Goal: Information Seeking & Learning: Find specific fact

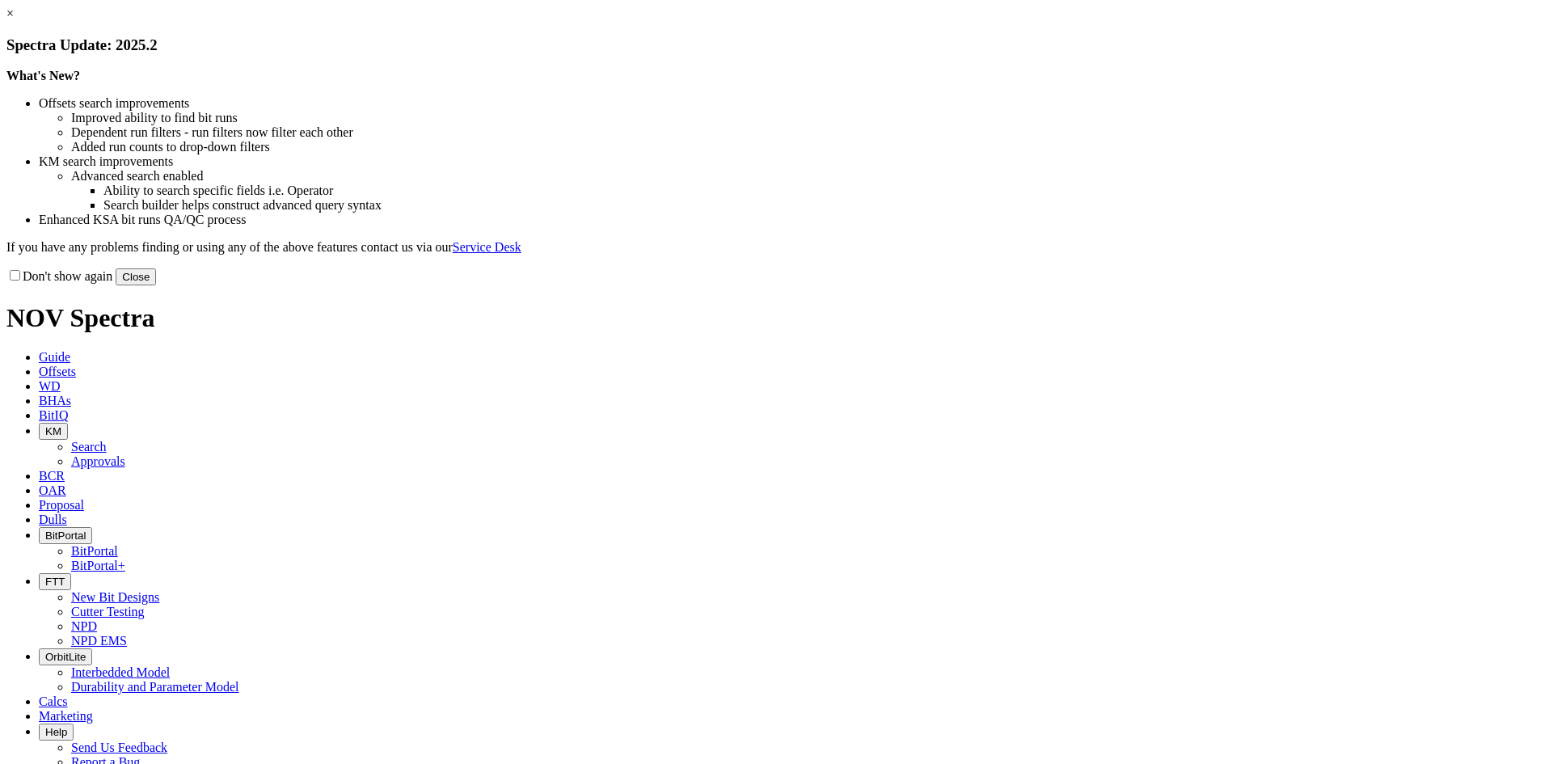
click at [156, 285] on button "Close" at bounding box center [136, 276] width 40 height 17
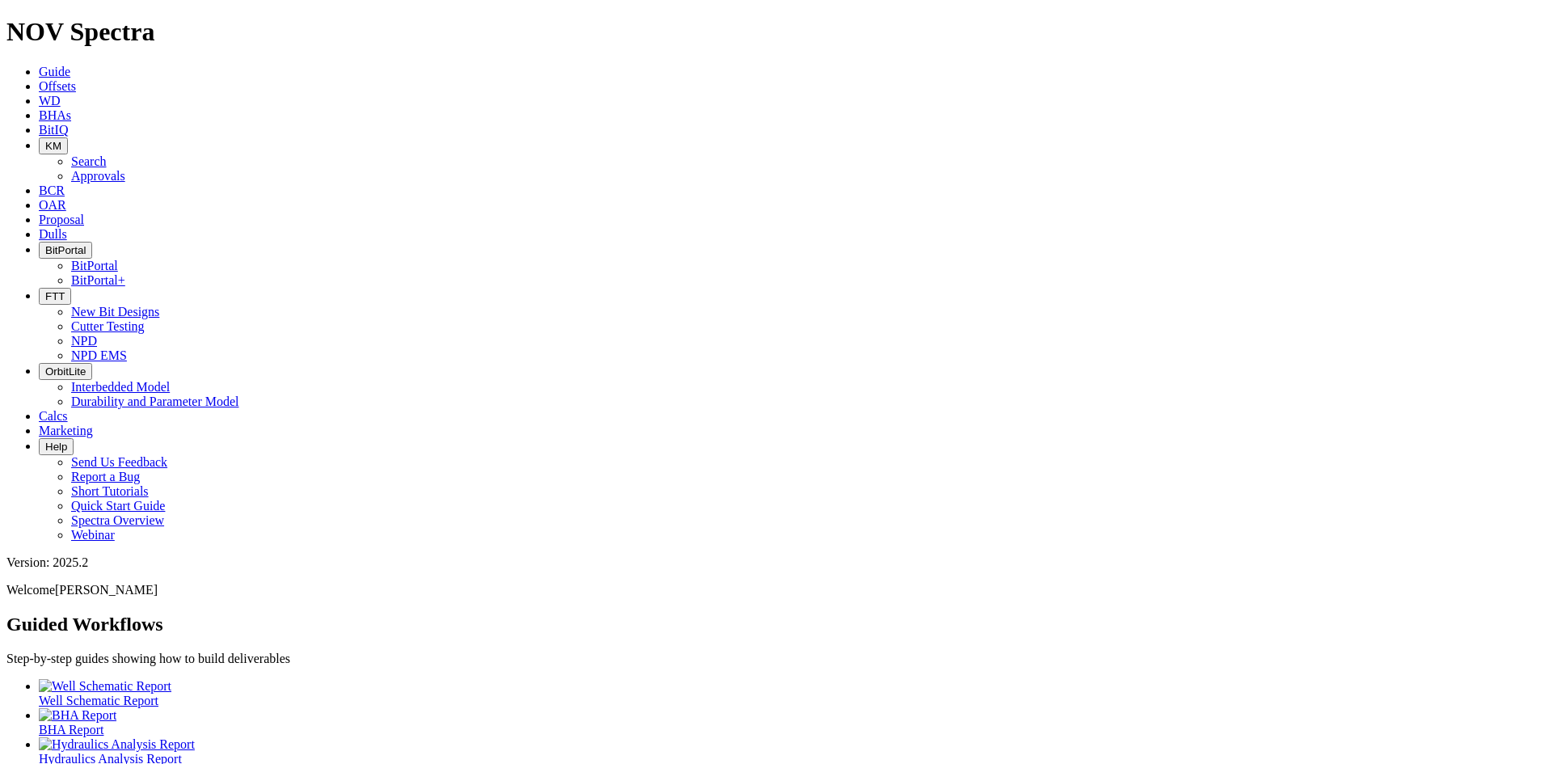
click at [45, 140] on icon "button" at bounding box center [45, 146] width 0 height 12
click at [107, 154] on link "Search" at bounding box center [89, 161] width 36 height 14
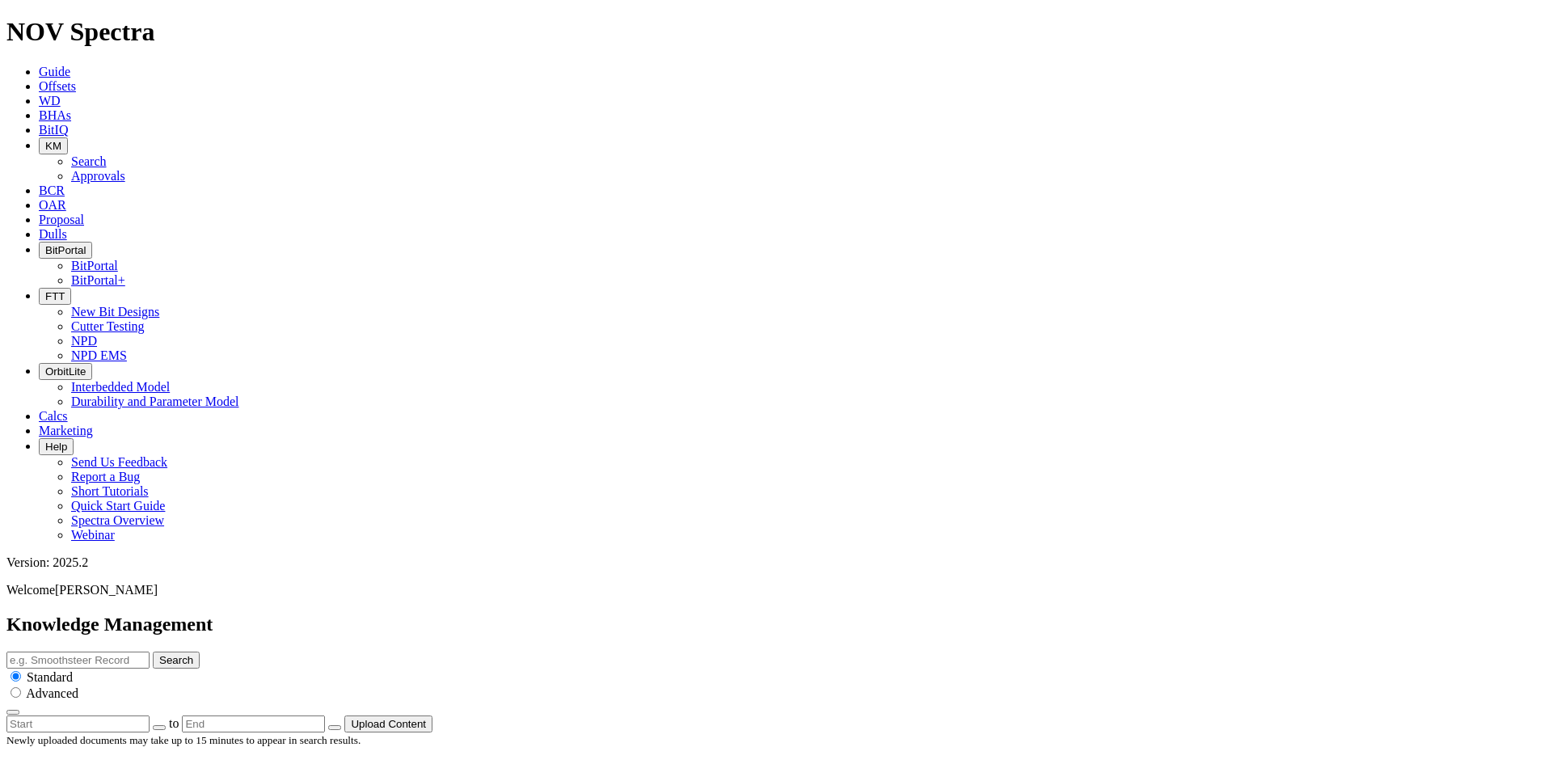
click at [150, 651] on input "text" at bounding box center [77, 659] width 143 height 17
type input "Orbit"
click at [153, 651] on button "Search" at bounding box center [176, 659] width 47 height 17
click at [150, 651] on input "Orbit" at bounding box center [77, 659] width 143 height 17
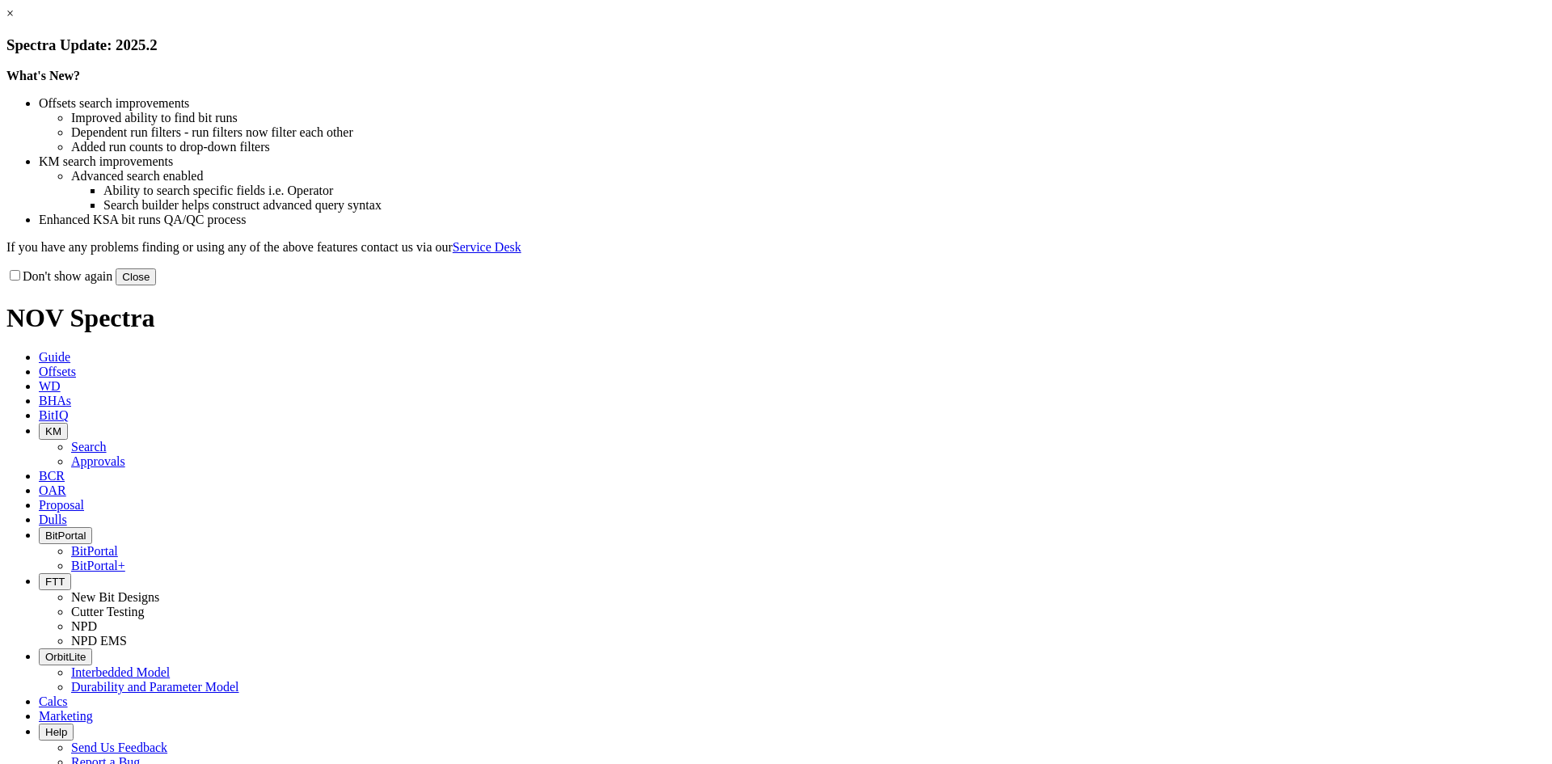
drag, startPoint x: 1108, startPoint y: 448, endPoint x: 1002, endPoint y: 349, distance: 144.7
click at [156, 285] on button "Close" at bounding box center [136, 276] width 40 height 17
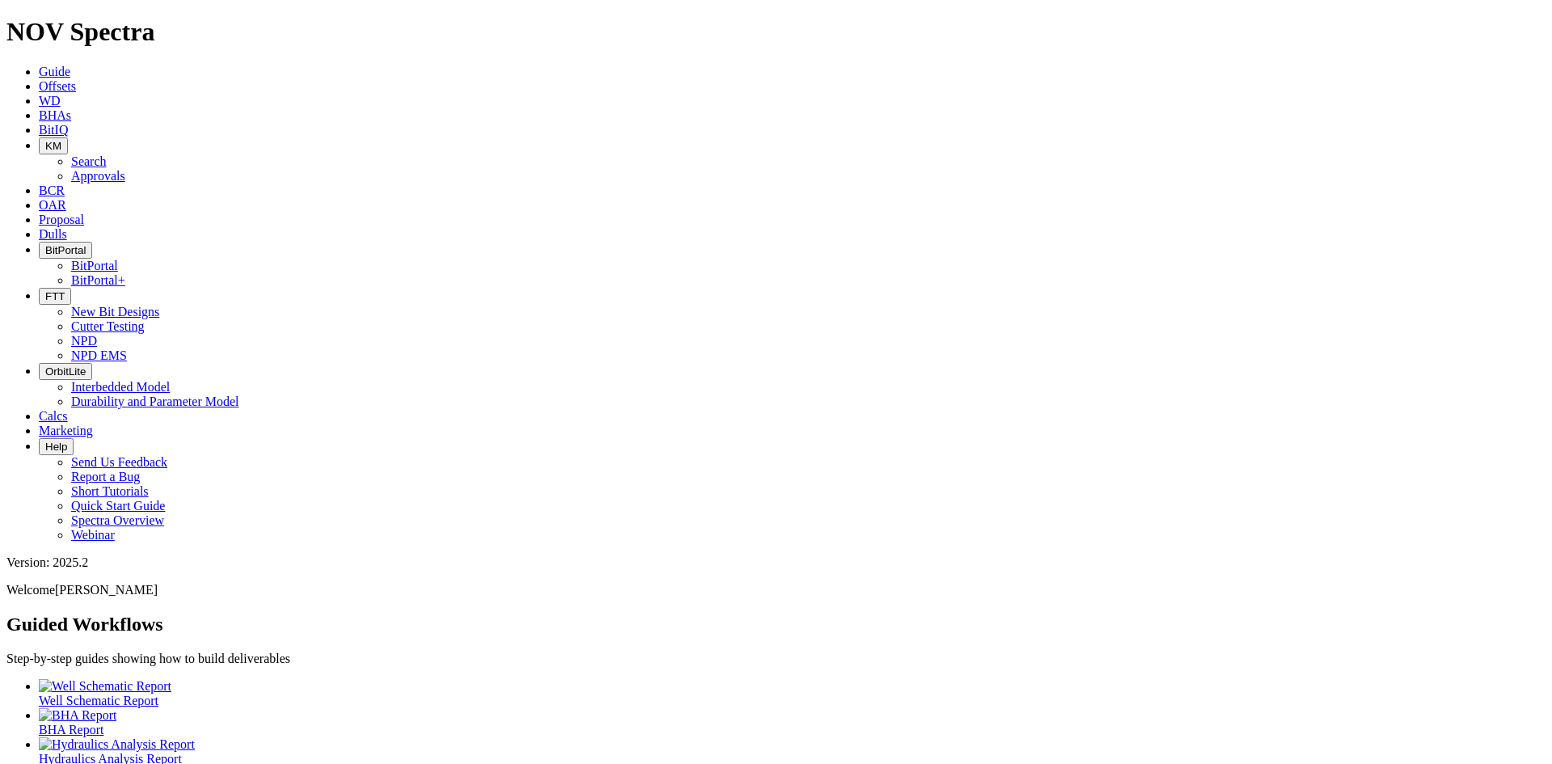
click at [86, 244] on span "BitPortal" at bounding box center [65, 250] width 40 height 12
click at [118, 259] on link "BitPortal" at bounding box center [94, 266] width 47 height 14
